Goal: Transaction & Acquisition: Purchase product/service

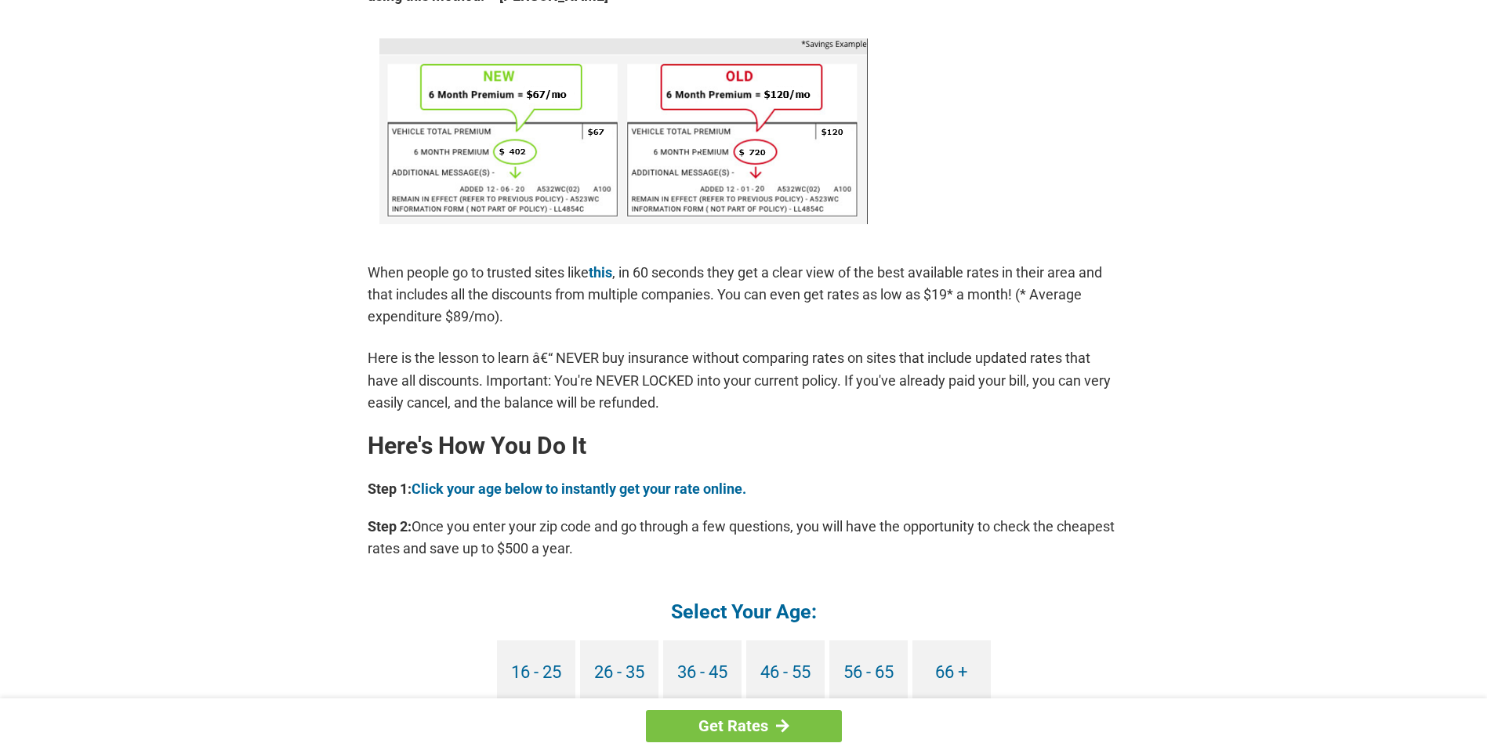
scroll to position [1097, 0]
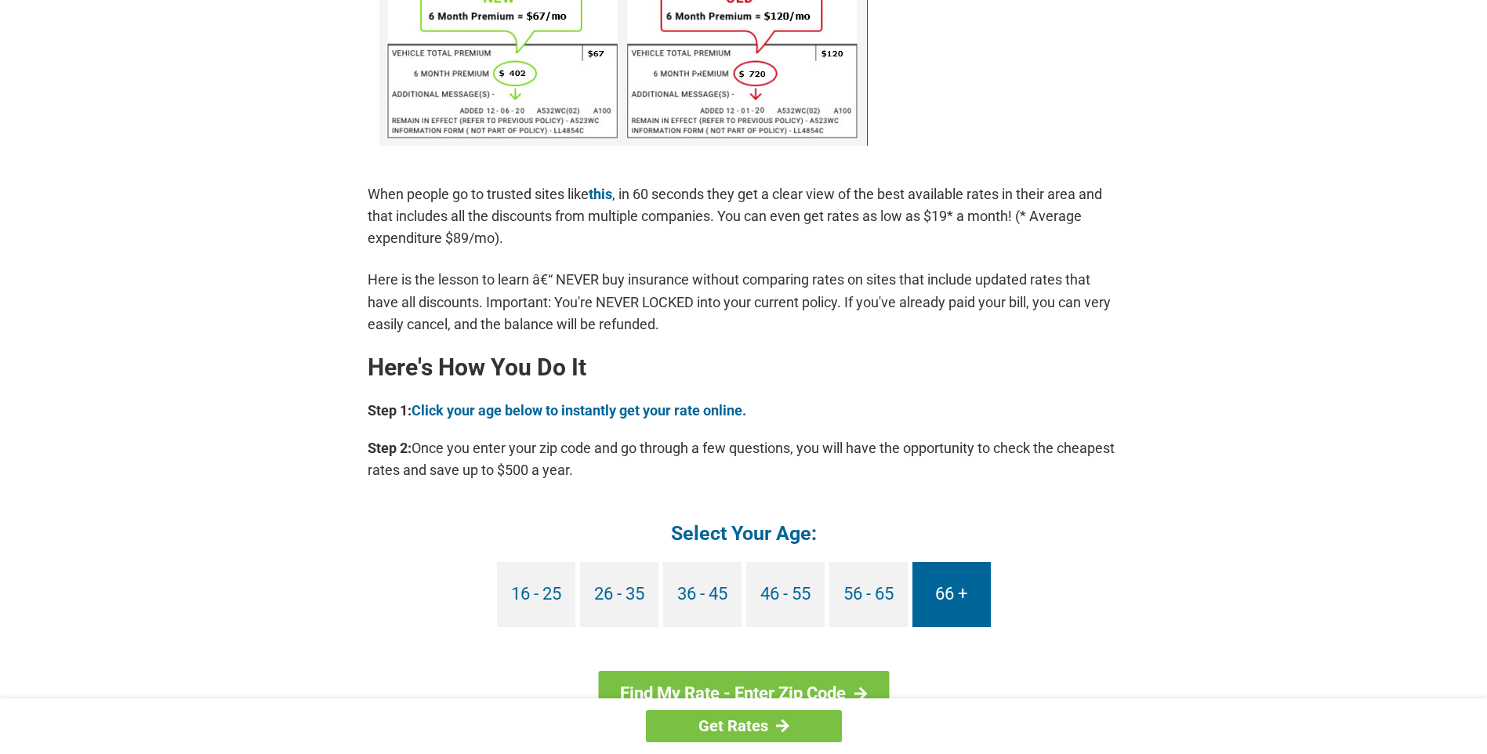
click at [949, 598] on link "66 +" at bounding box center [951, 594] width 78 height 65
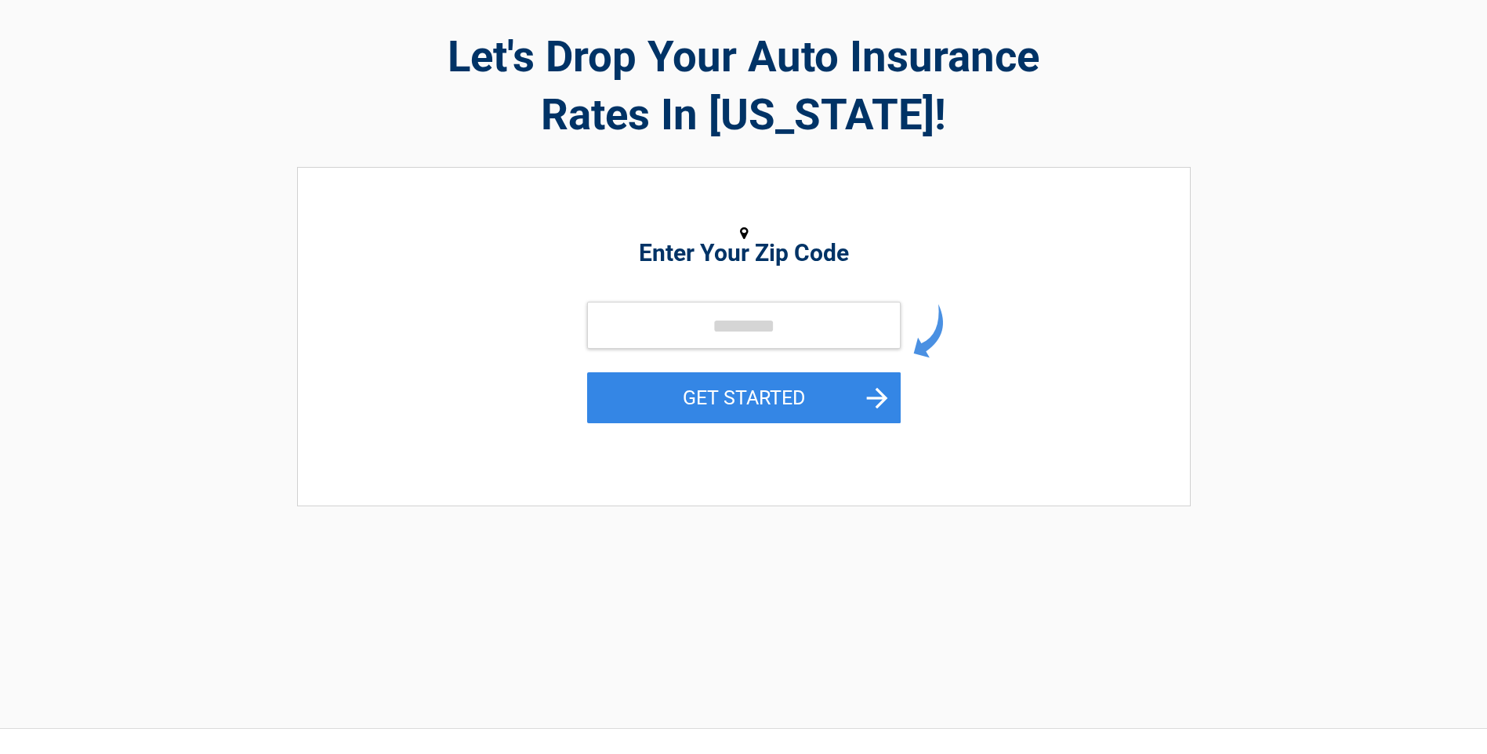
scroll to position [157, 0]
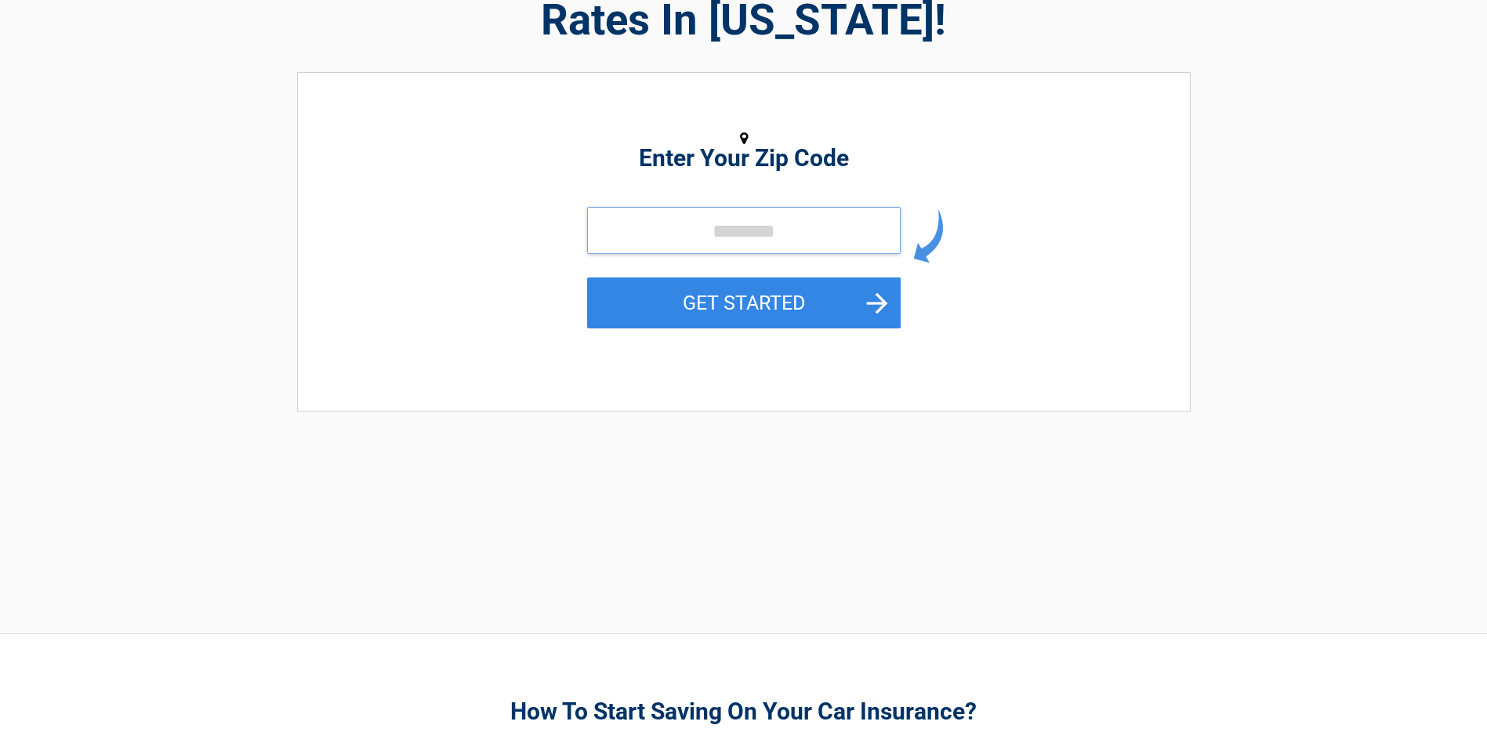
click at [698, 231] on input "tel" at bounding box center [744, 230] width 314 height 47
type input "*****"
click at [698, 298] on button "GET STARTED" at bounding box center [744, 302] width 314 height 51
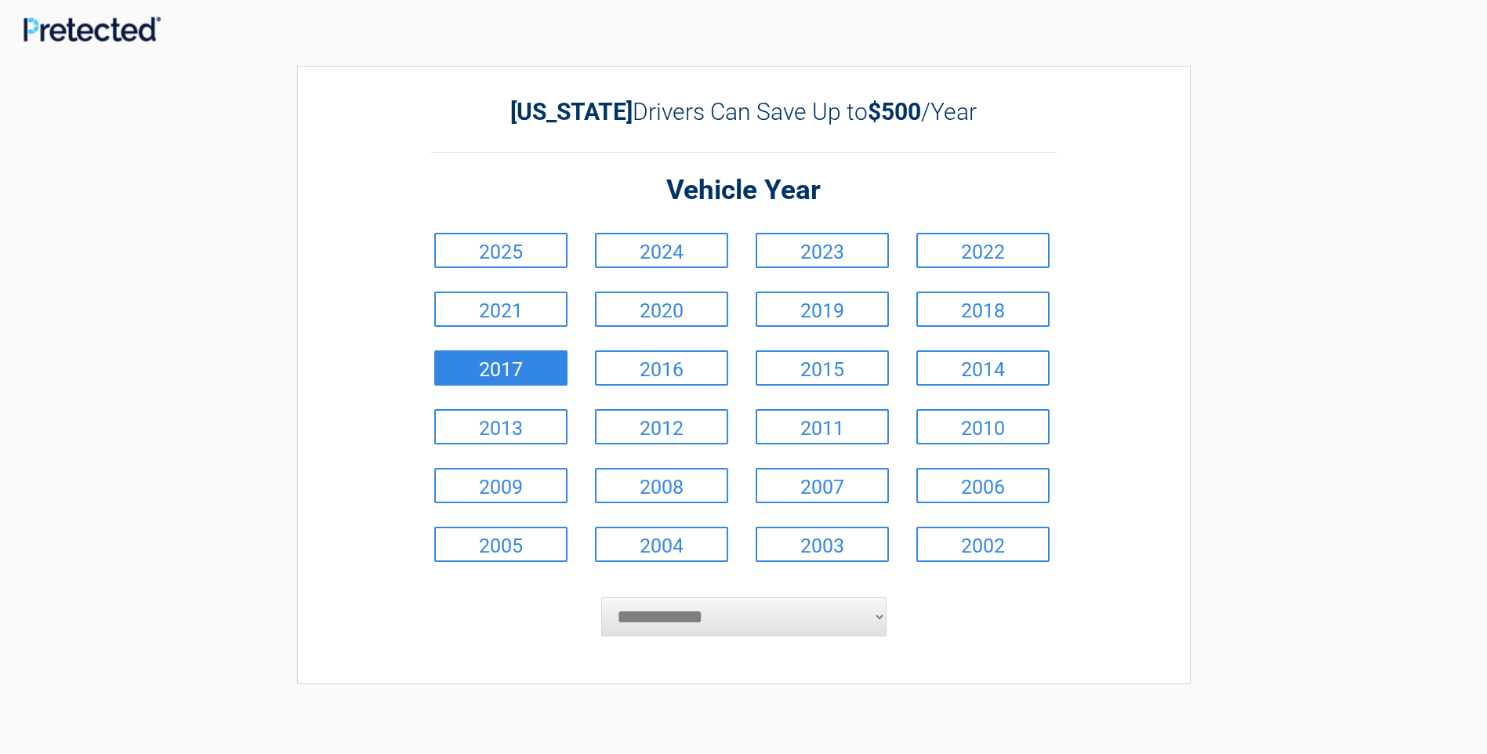
click at [501, 367] on link "2017" at bounding box center [500, 367] width 133 height 35
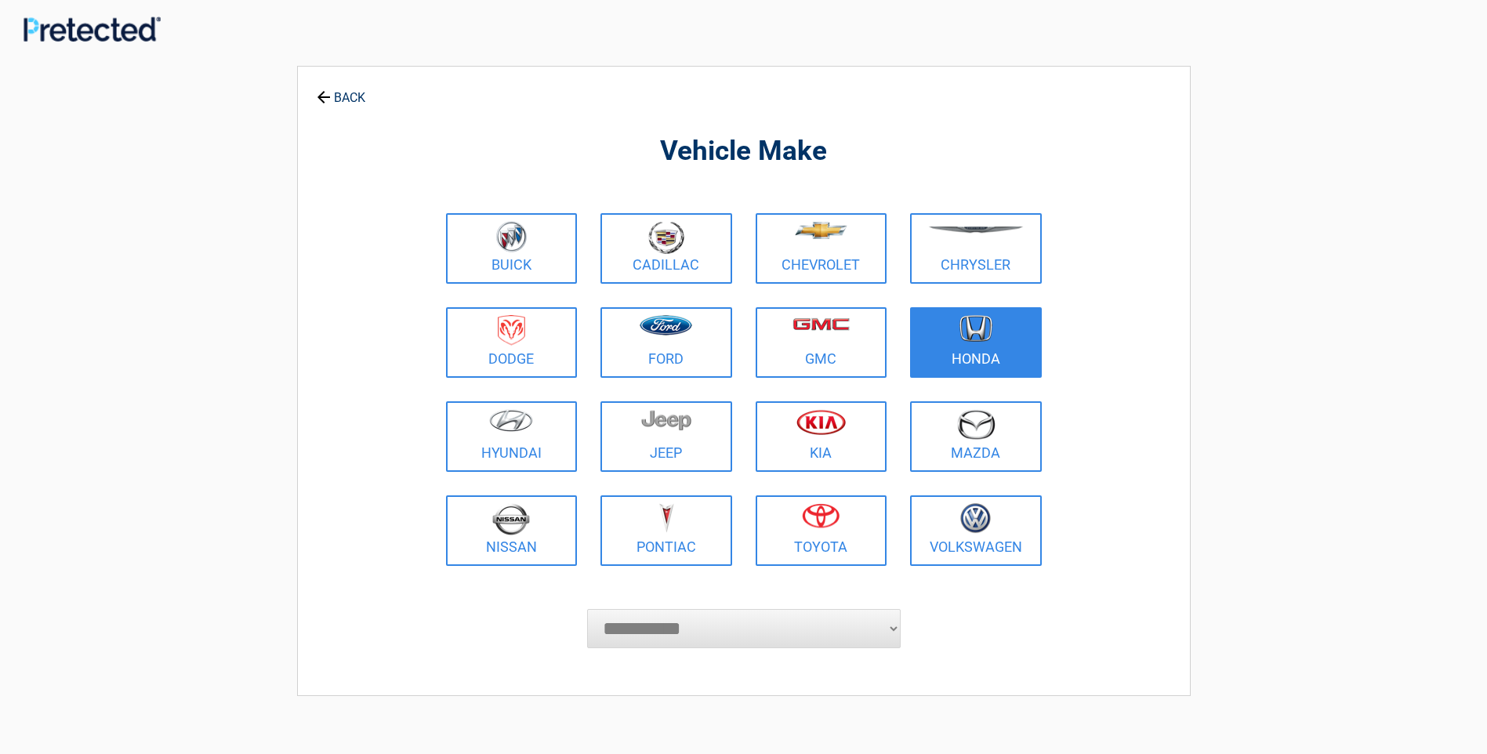
click at [949, 328] on figure at bounding box center [975, 332] width 113 height 35
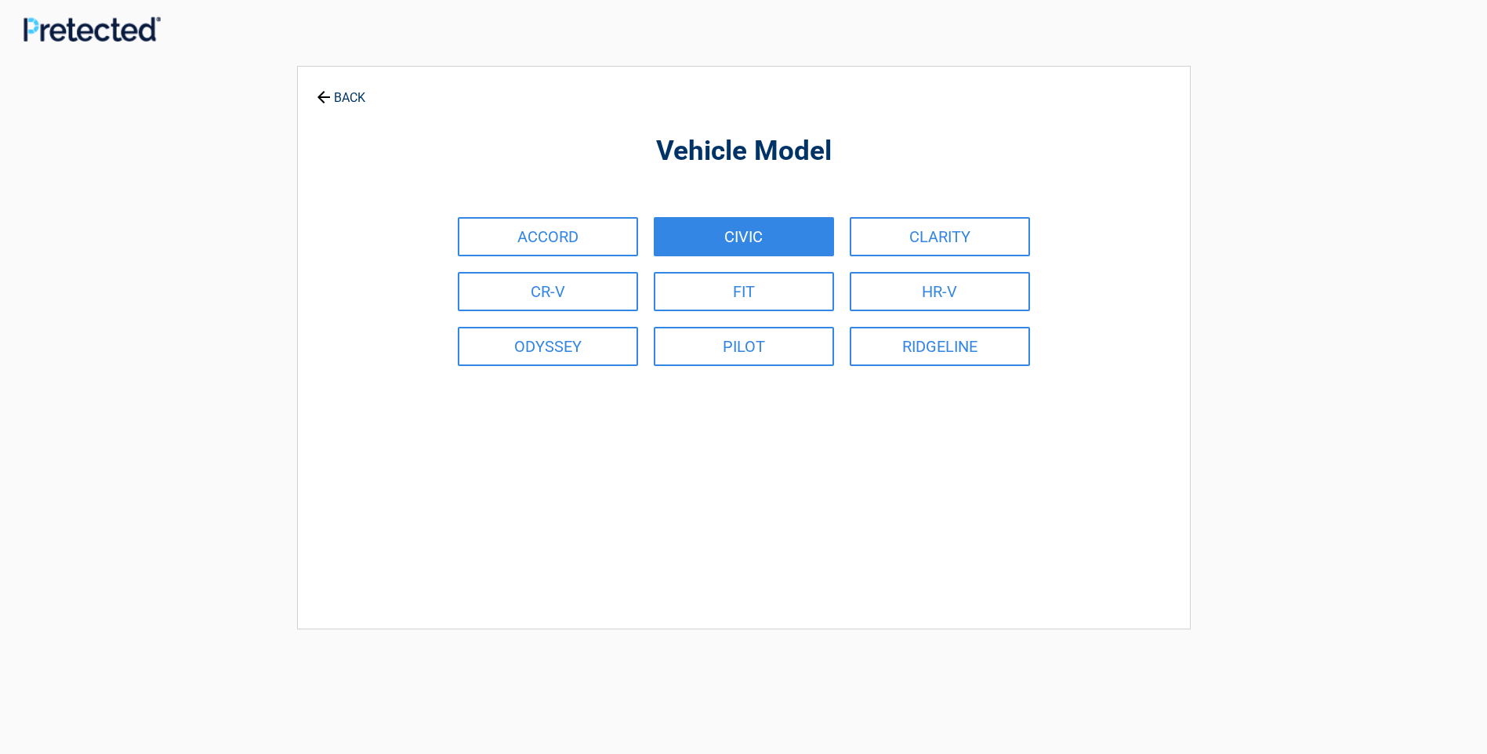
click at [738, 235] on link "CIVIC" at bounding box center [744, 236] width 180 height 39
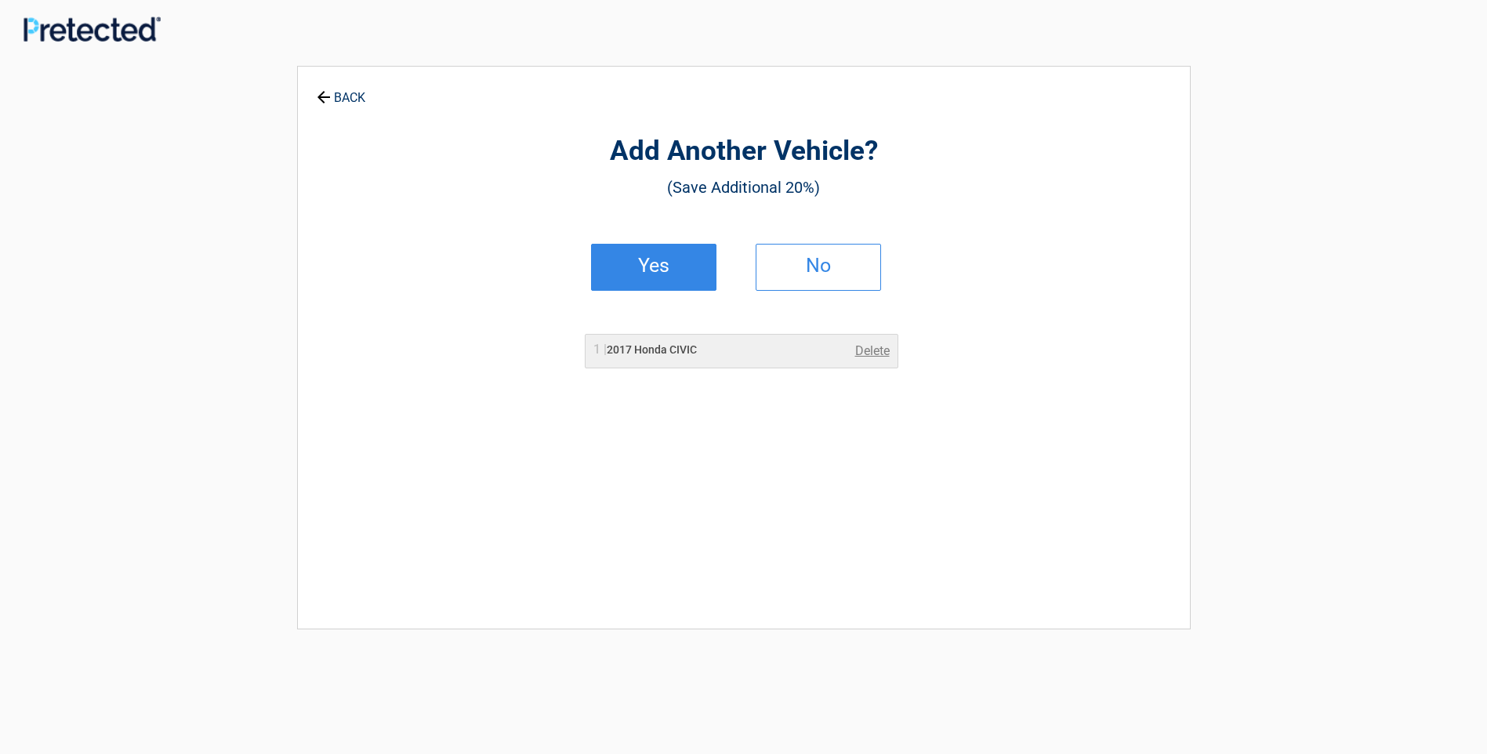
click at [665, 270] on h2 "Yes" at bounding box center [654, 265] width 92 height 11
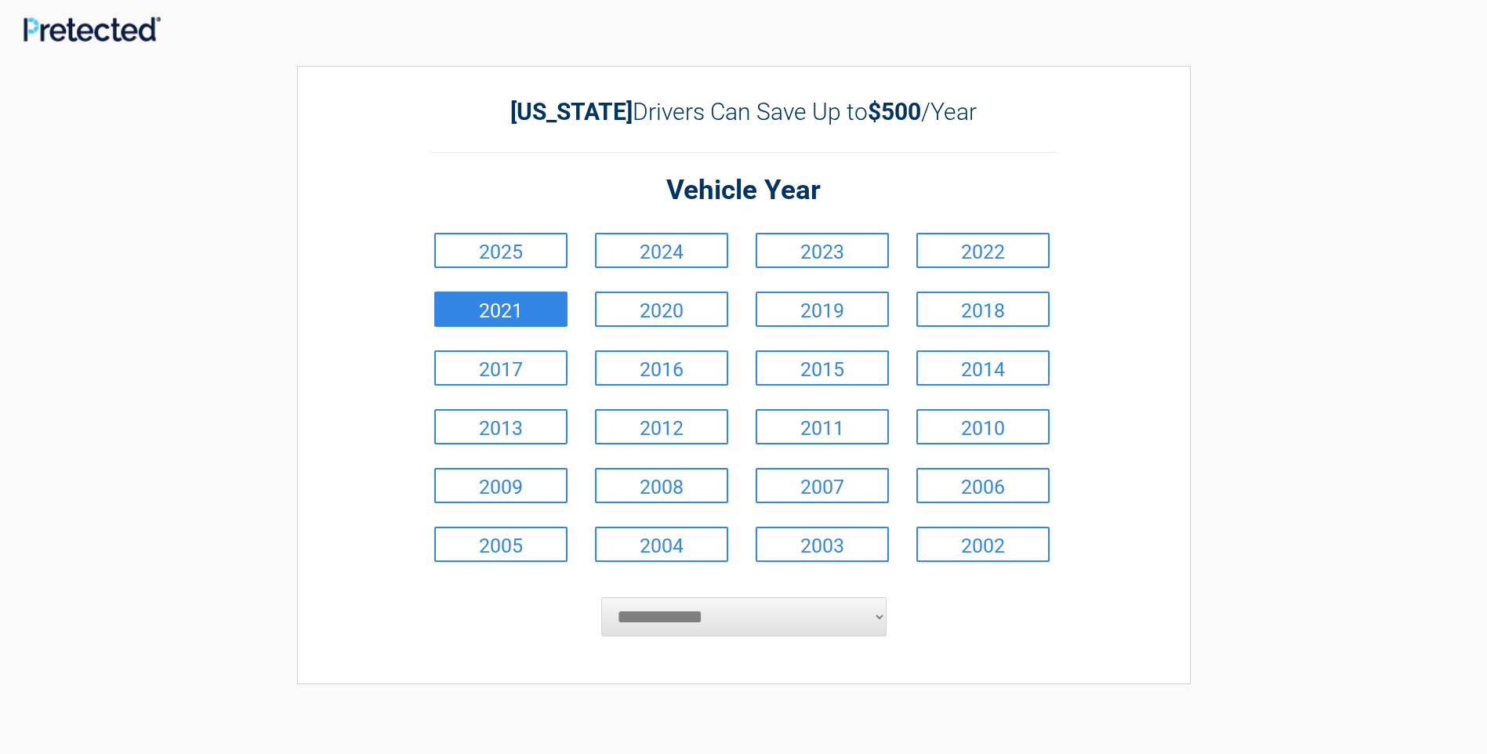
click at [535, 307] on link "2021" at bounding box center [500, 309] width 133 height 35
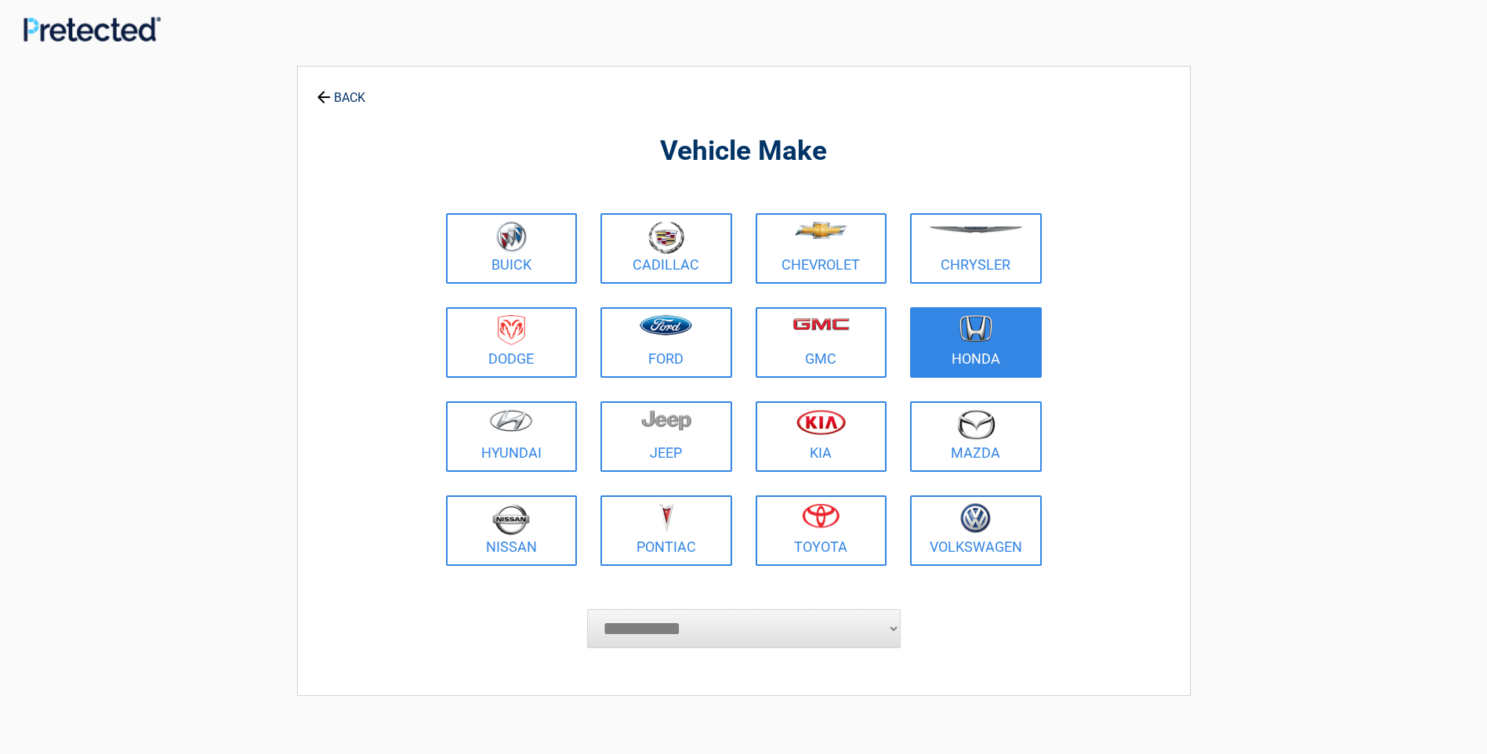
click at [952, 350] on link "Honda" at bounding box center [976, 342] width 132 height 71
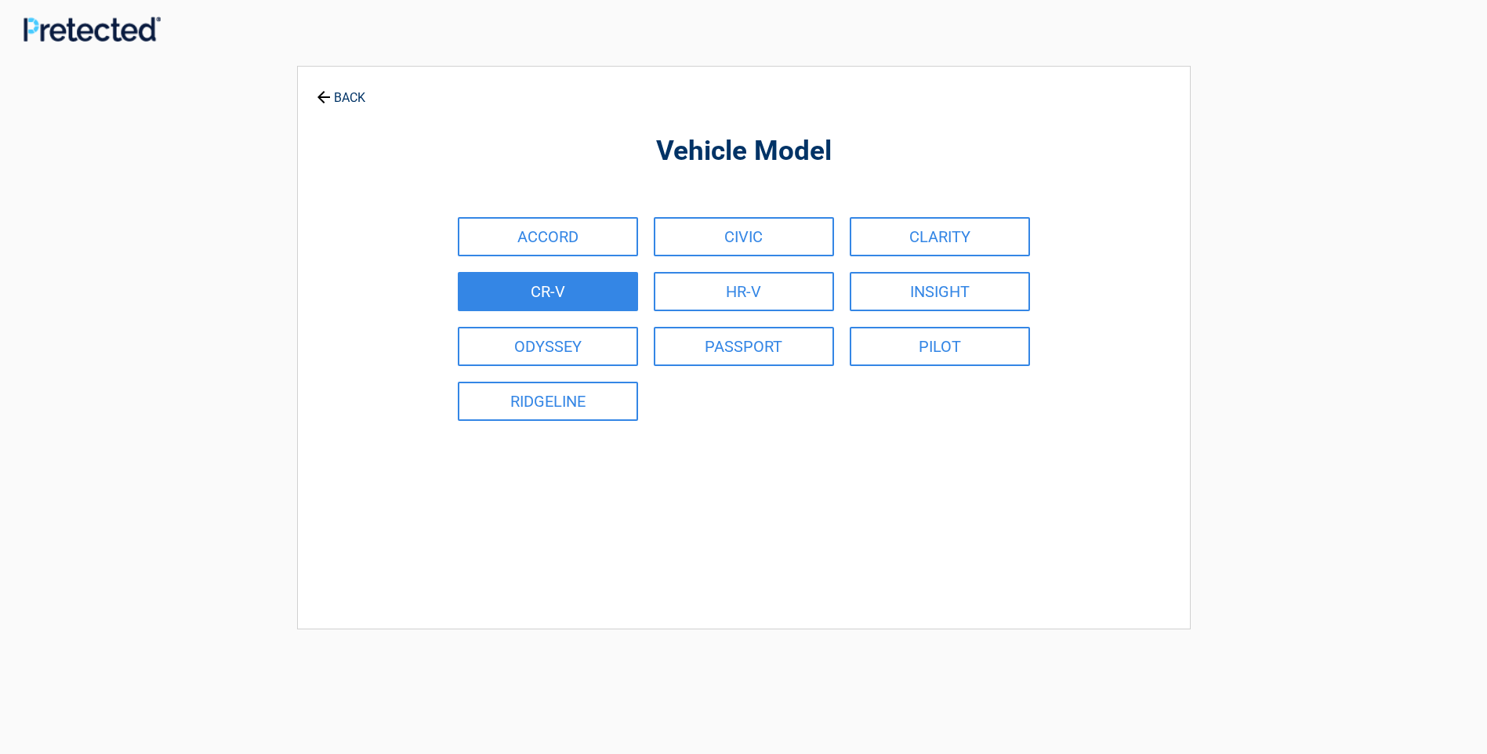
click at [569, 285] on link "CR-V" at bounding box center [548, 291] width 180 height 39
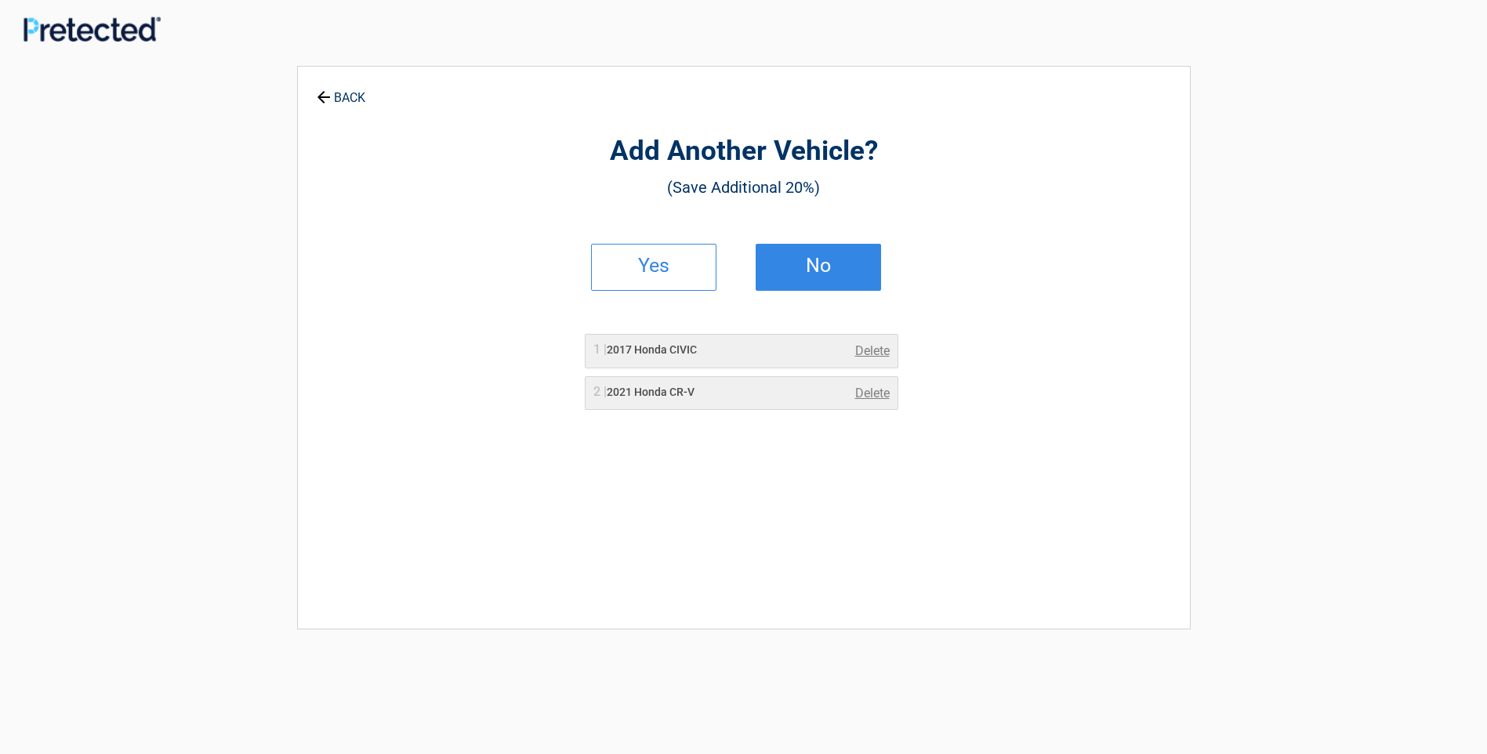
click at [816, 271] on h2 "No" at bounding box center [818, 265] width 92 height 11
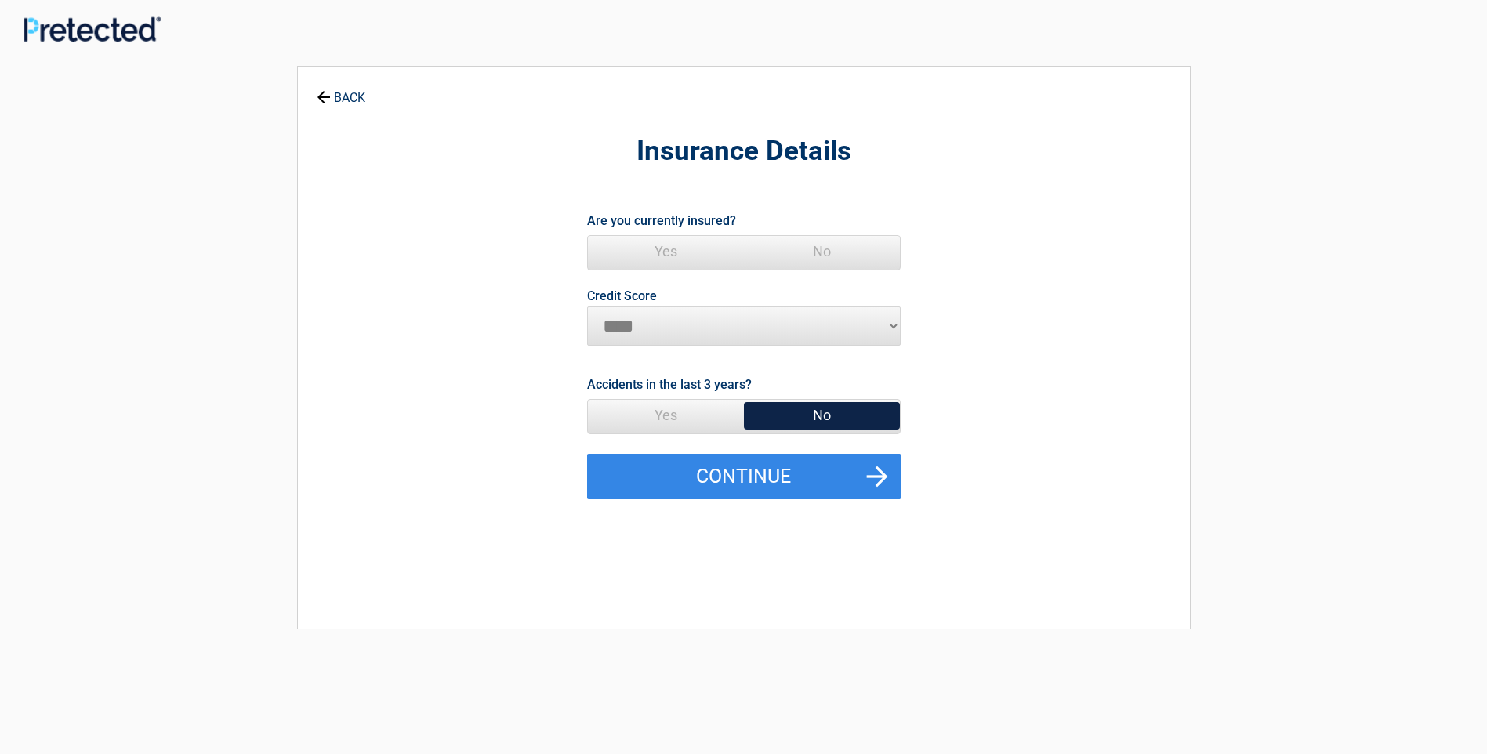
click at [665, 246] on span "Yes" at bounding box center [666, 251] width 156 height 31
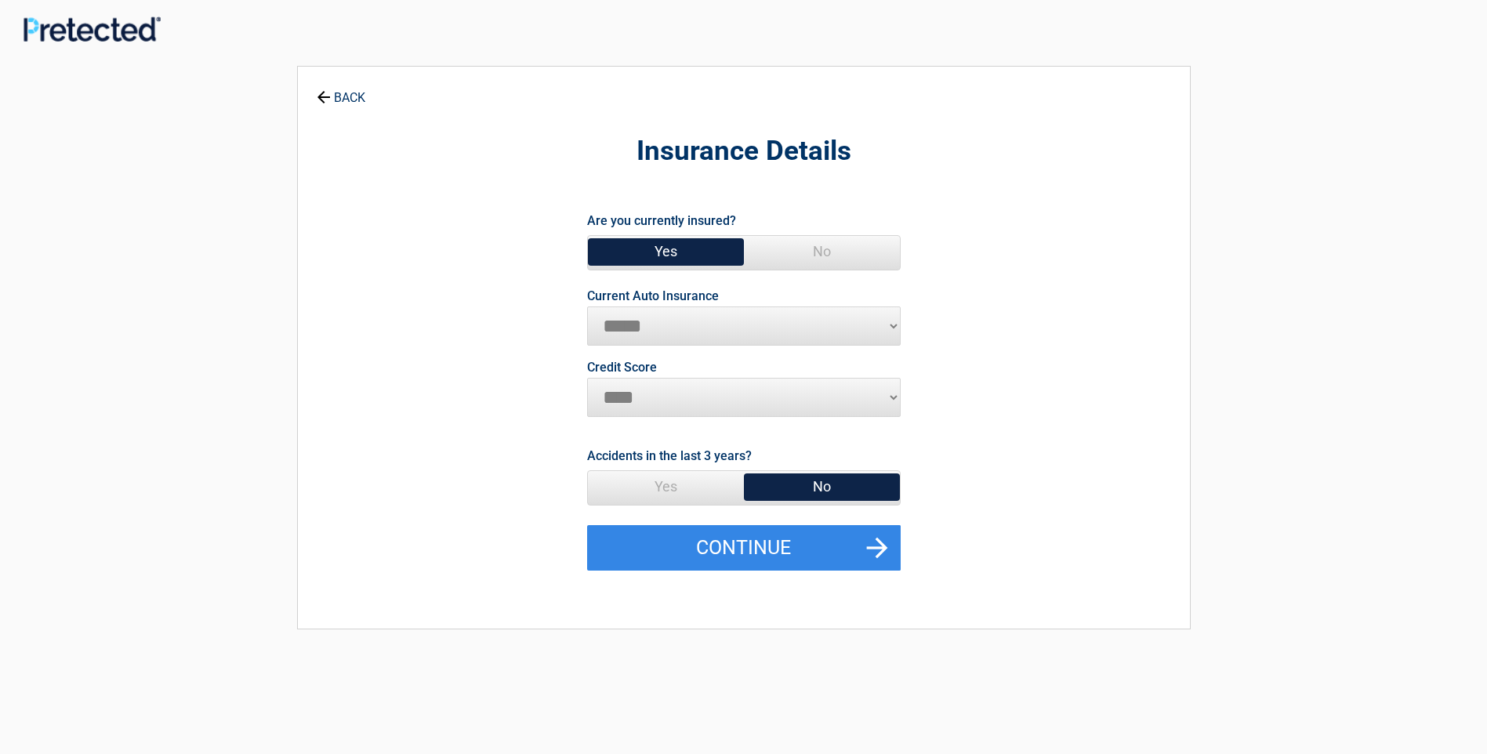
click at [618, 325] on select "**********" at bounding box center [744, 325] width 314 height 39
click at [484, 340] on form "**********" at bounding box center [744, 389] width 720 height 361
